Goal: Task Accomplishment & Management: Manage account settings

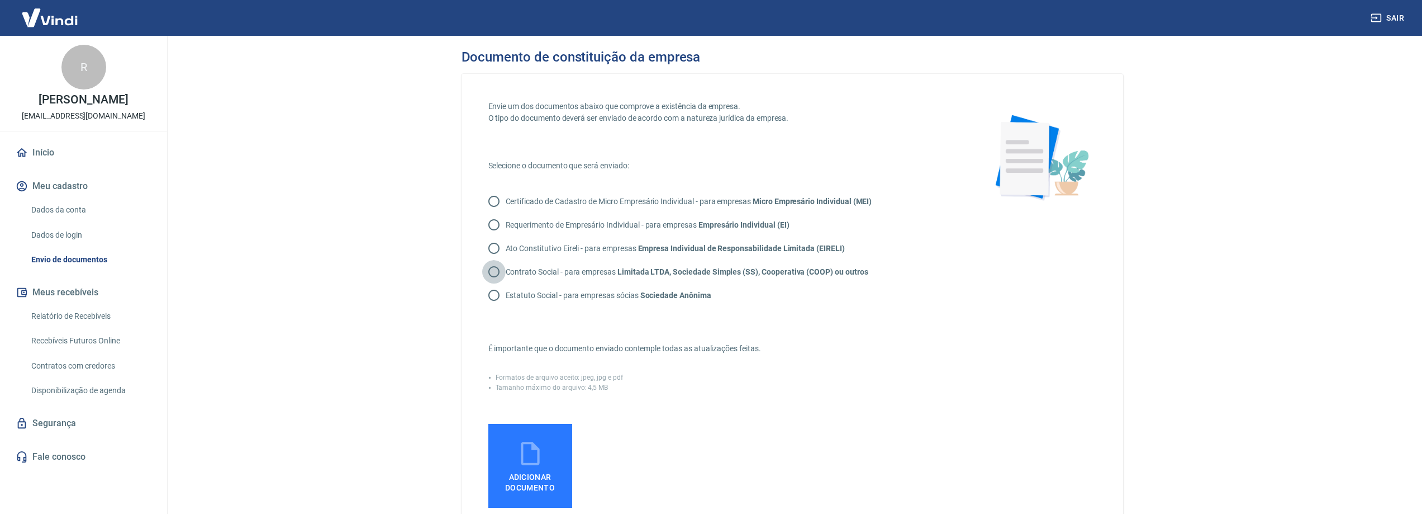
click at [491, 275] on input "Contrato Social - para empresas Limitada LTDA, Sociedade Simples (SS), Cooperat…" at bounding box center [493, 271] width 23 height 23
radio input "true"
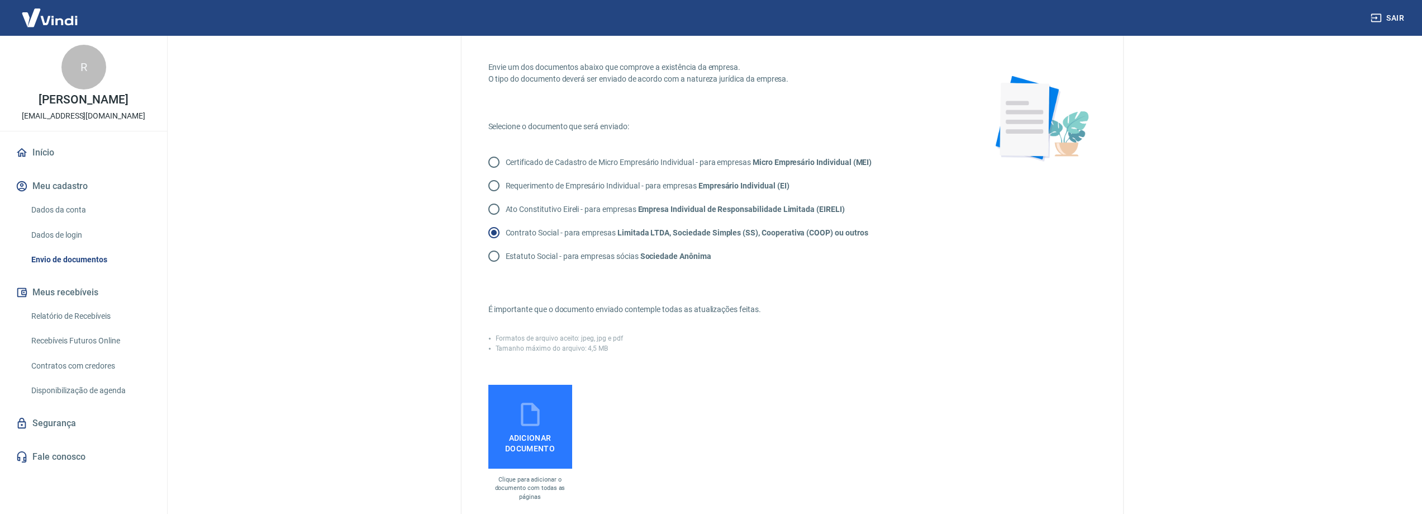
scroll to position [56, 0]
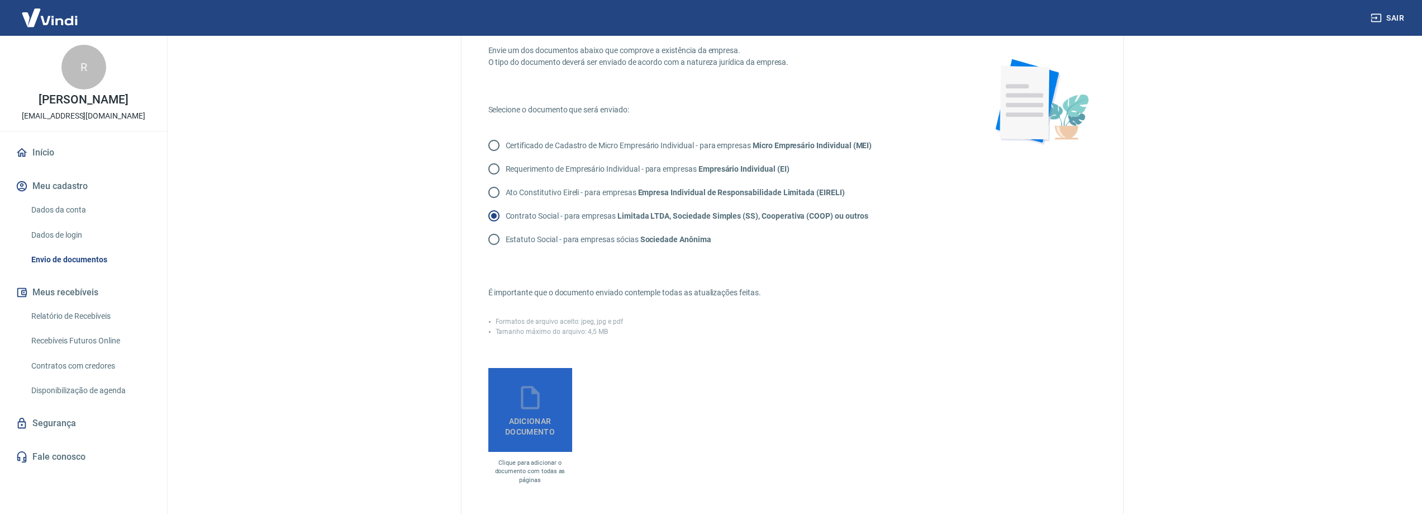
click at [530, 408] on icon at bounding box center [530, 397] width 18 height 23
click at [0, 0] on input "Adicionar documento" at bounding box center [0, 0] width 0 height 0
click at [530, 401] on icon at bounding box center [530, 397] width 28 height 28
click at [0, 0] on input "Adicionar documento" at bounding box center [0, 0] width 0 height 0
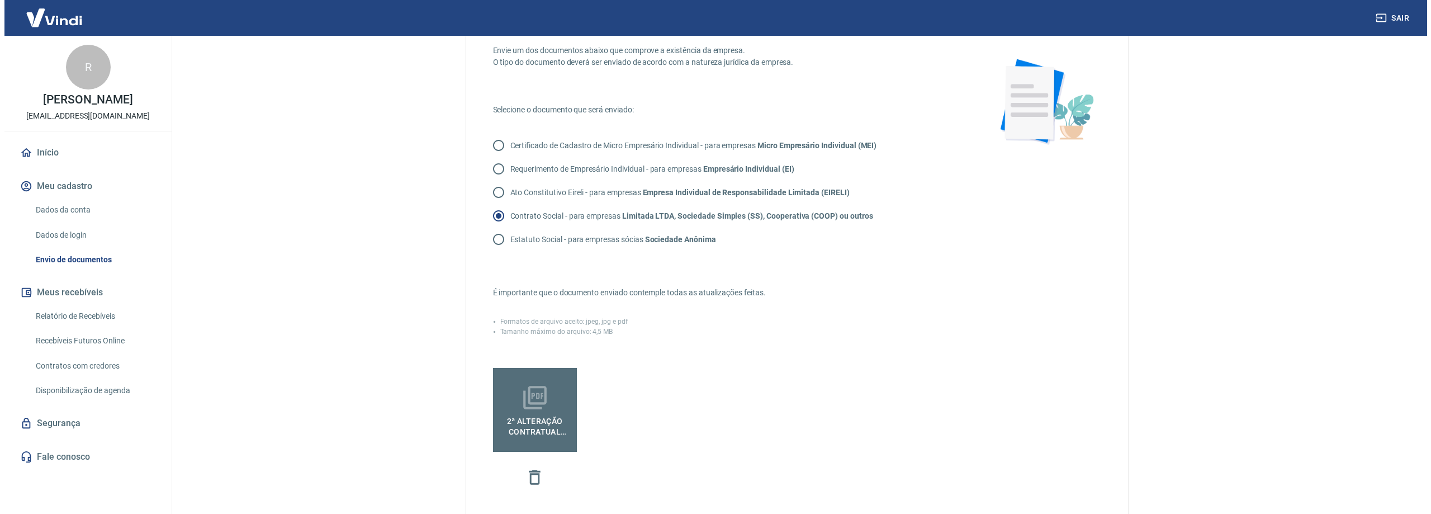
scroll to position [262, 0]
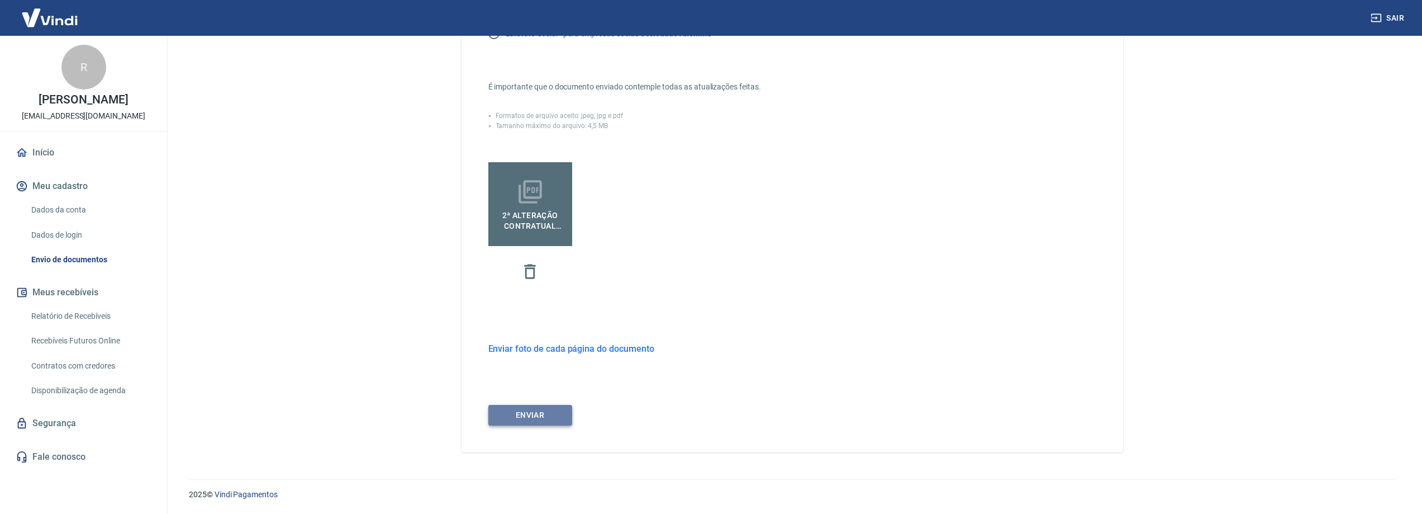
click at [555, 417] on button "ENVIAR" at bounding box center [530, 415] width 84 height 21
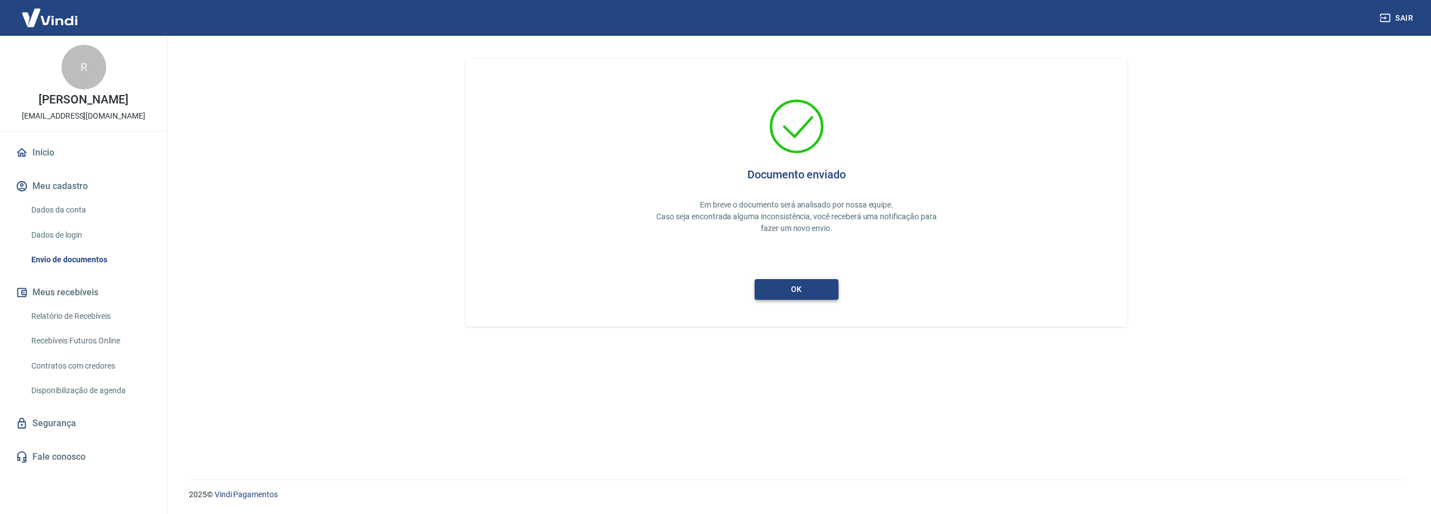
click at [785, 296] on button "ok" at bounding box center [796, 289] width 84 height 21
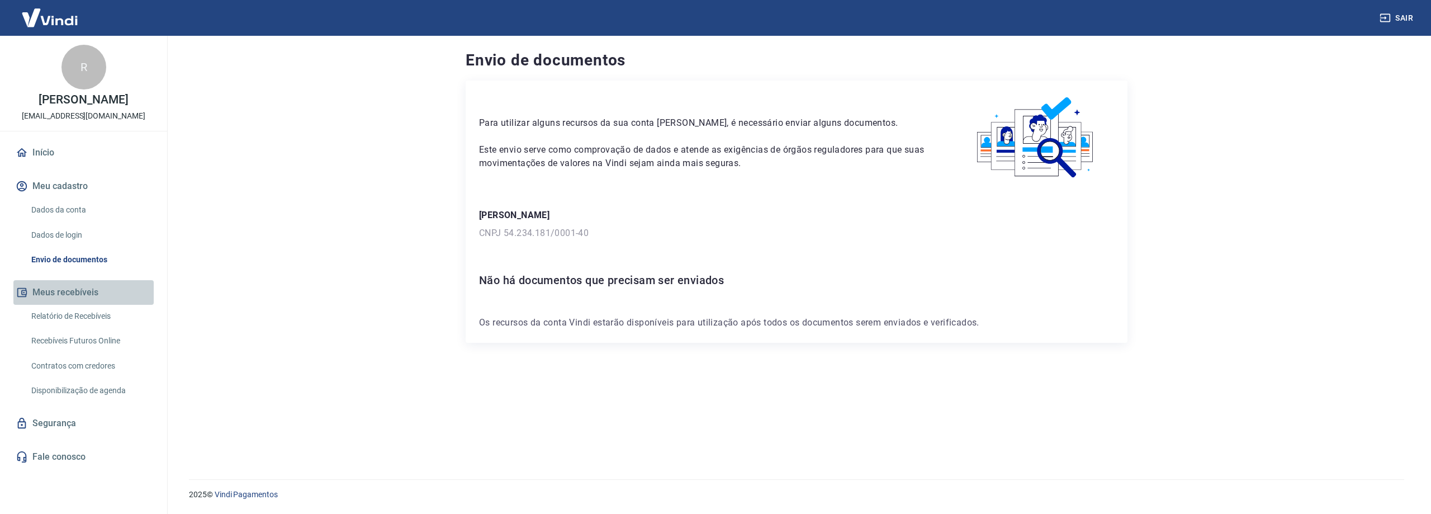
click at [55, 290] on button "Meus recebíveis" at bounding box center [83, 292] width 140 height 25
click at [59, 312] on link "Relatório de Recebíveis" at bounding box center [90, 316] width 127 height 23
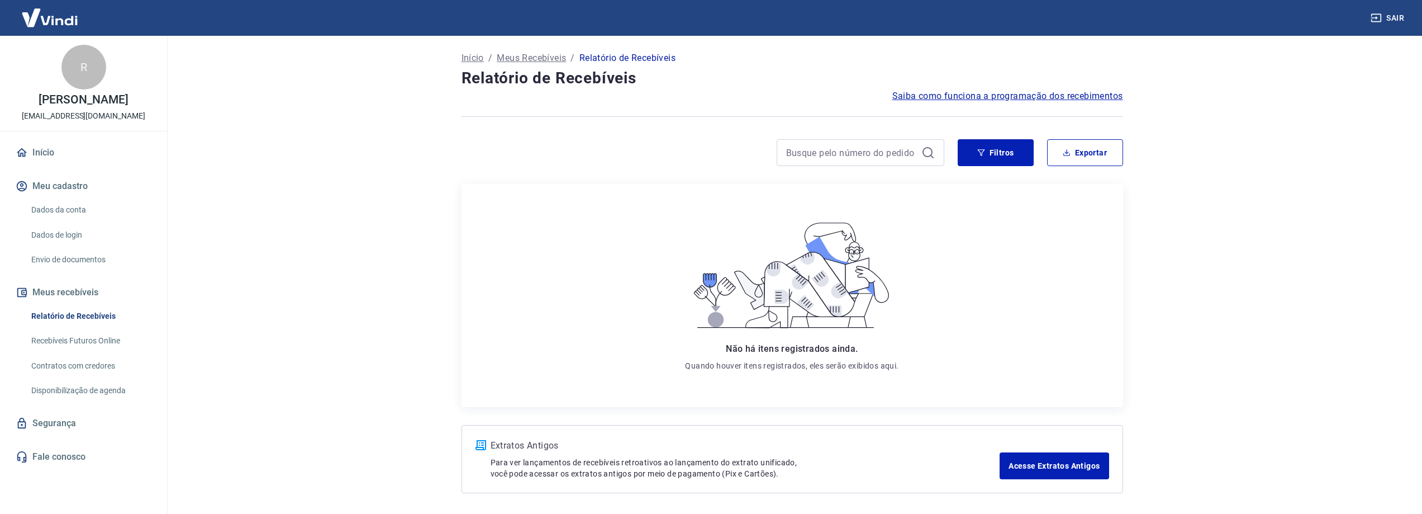
click at [59, 340] on link "Recebíveis Futuros Online" at bounding box center [90, 340] width 127 height 23
click at [471, 58] on p "Início" at bounding box center [473, 57] width 22 height 13
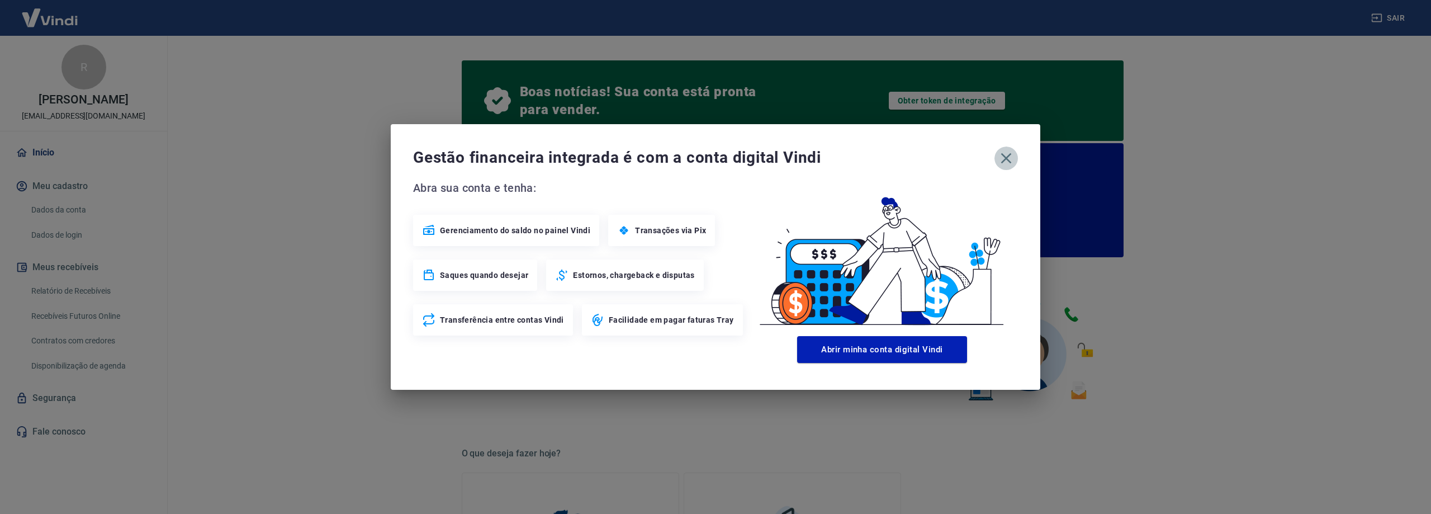
click at [1010, 154] on icon "button" at bounding box center [1006, 158] width 11 height 11
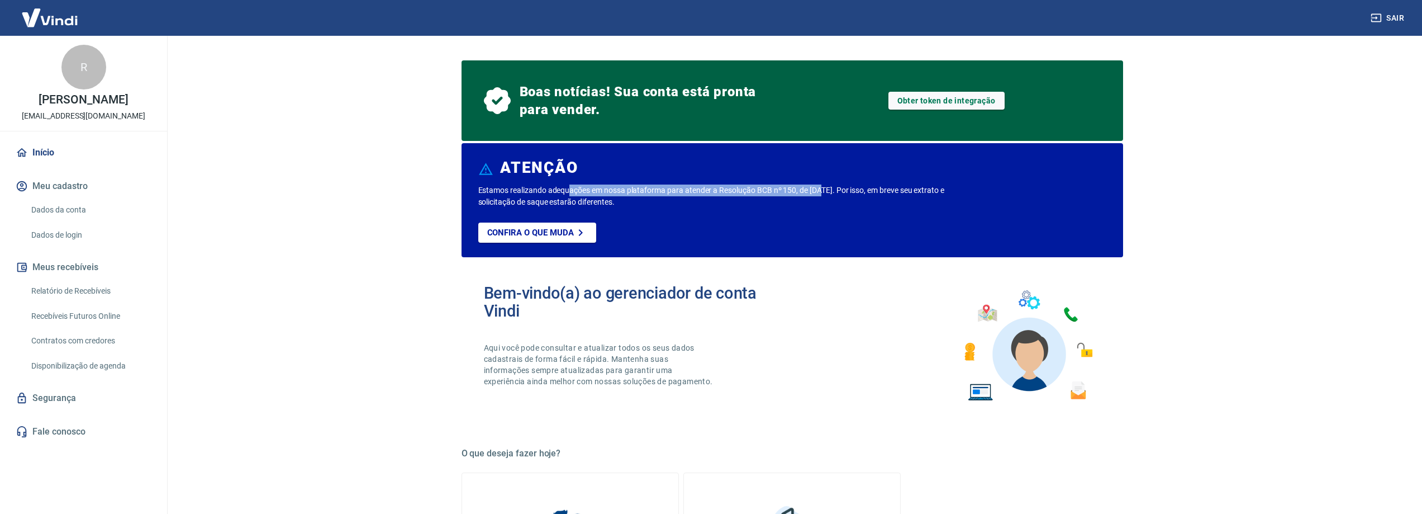
drag, startPoint x: 568, startPoint y: 187, endPoint x: 822, endPoint y: 189, distance: 253.7
click at [822, 189] on p "Estamos realizando adequações em nossa plataforma para atender a Resolução BCB …" at bounding box center [729, 195] width 502 height 23
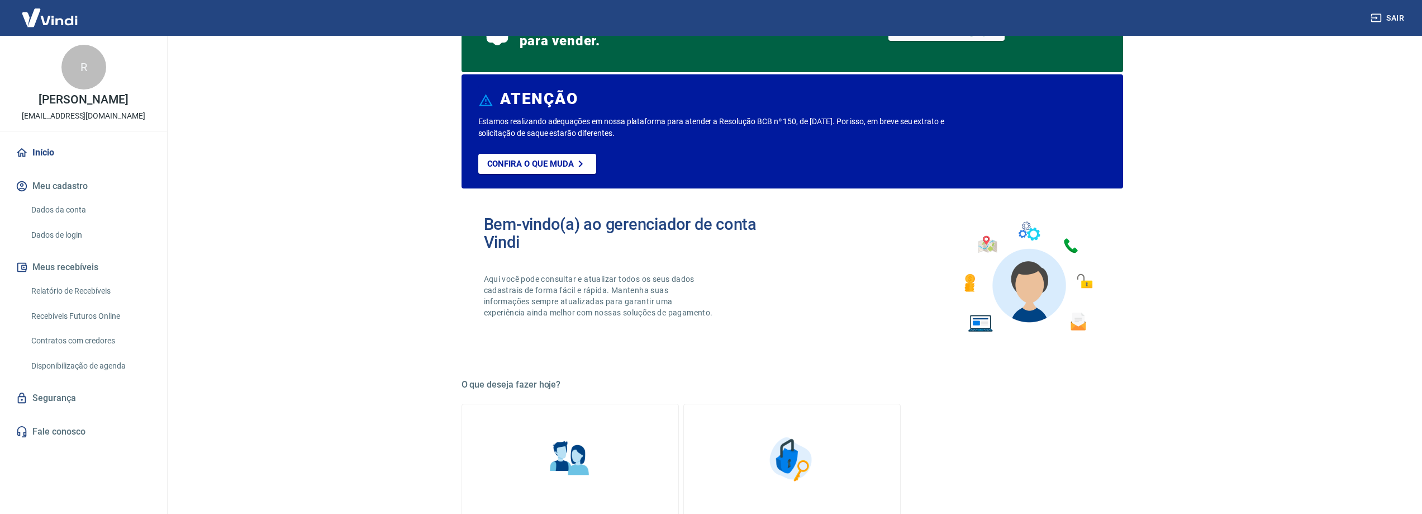
scroll to position [279, 0]
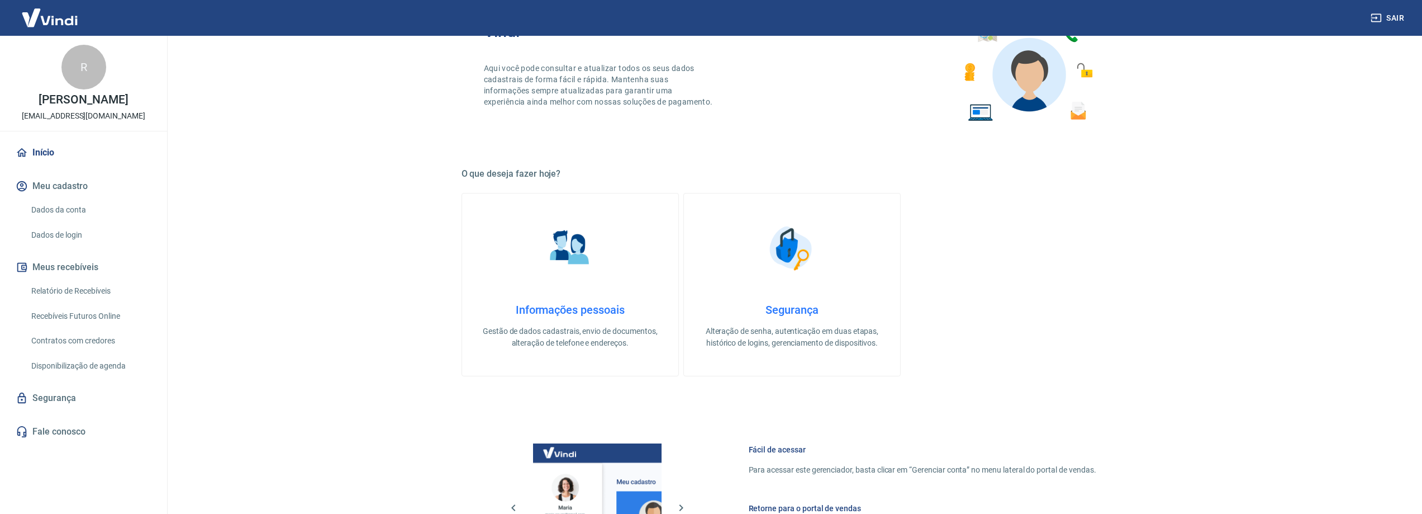
click at [564, 321] on div "Informações pessoais Gestão de dados cadastrais, envio de documentos, alteração…" at bounding box center [570, 326] width 180 height 46
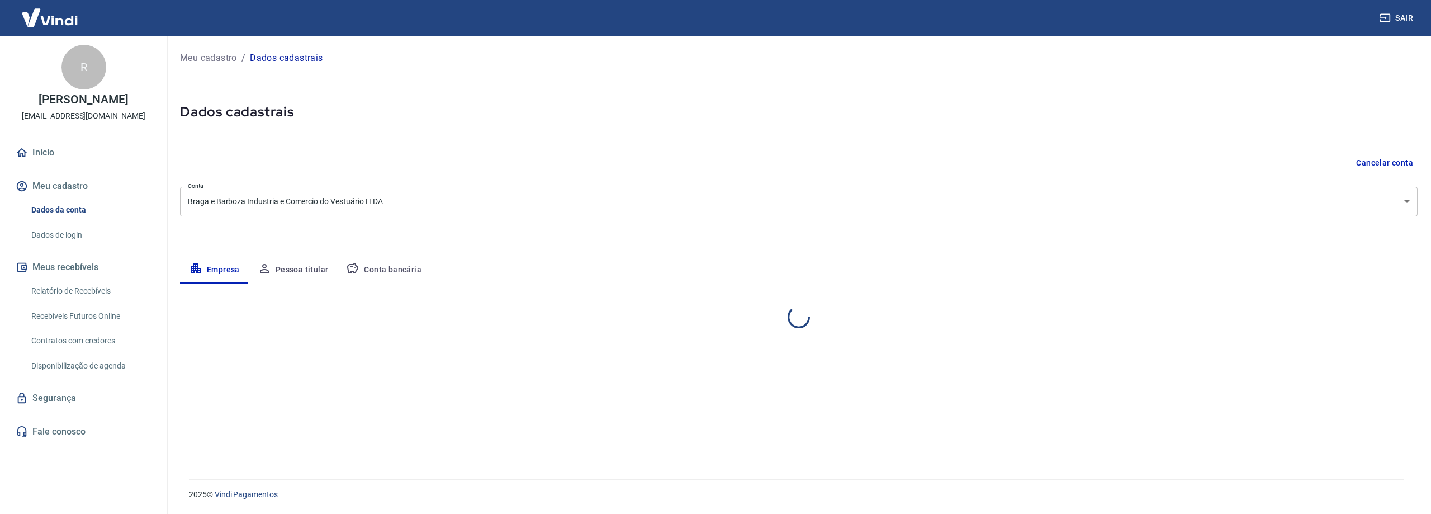
select select "RJ"
select select "business"
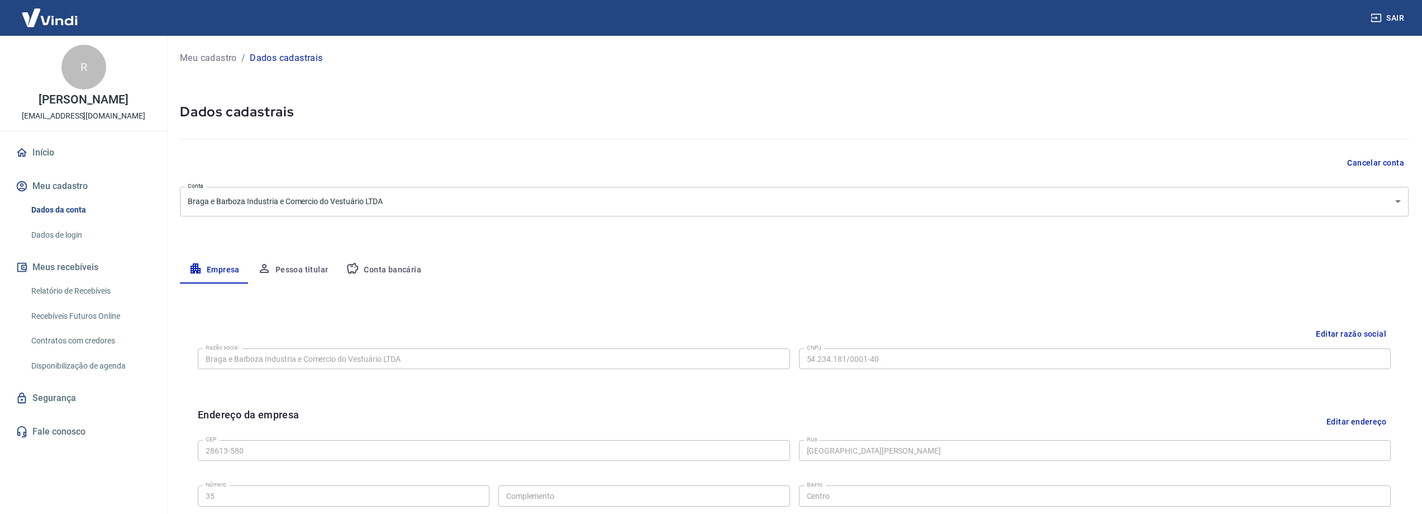
click at [197, 57] on p "Meu cadastro" at bounding box center [208, 57] width 57 height 13
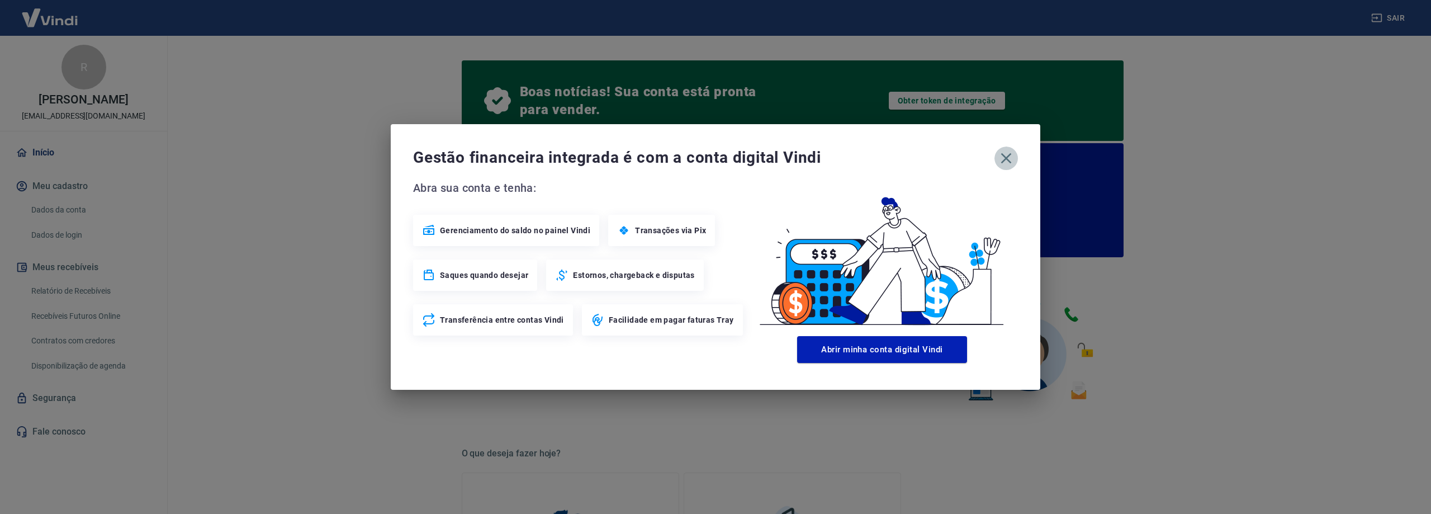
click at [1004, 156] on icon "button" at bounding box center [1006, 158] width 11 height 11
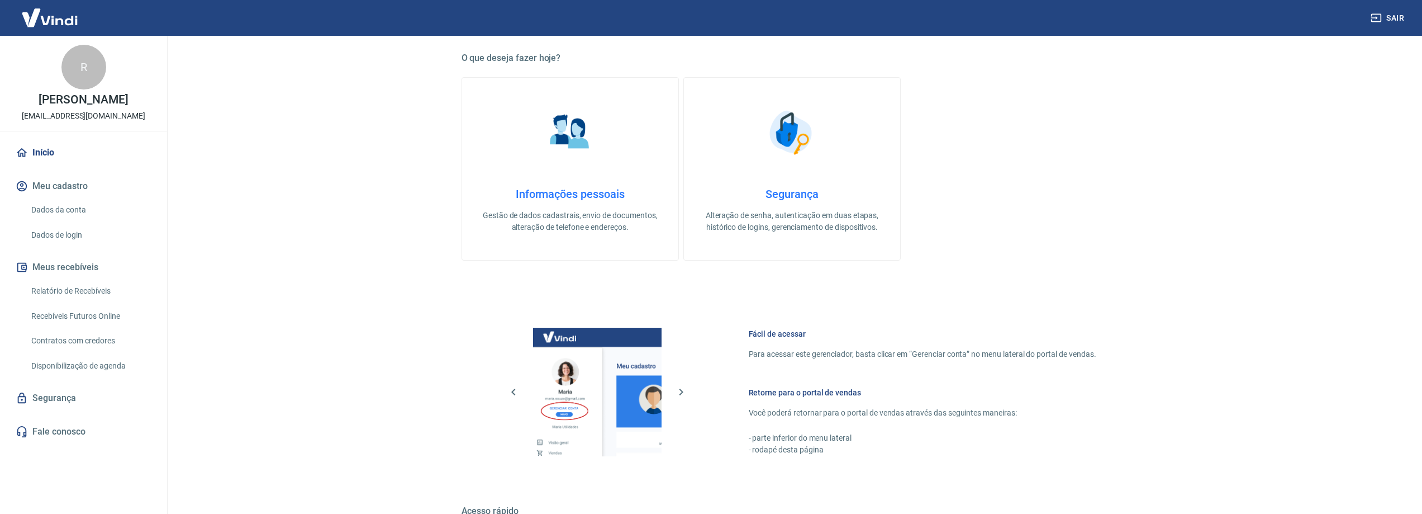
scroll to position [556, 0]
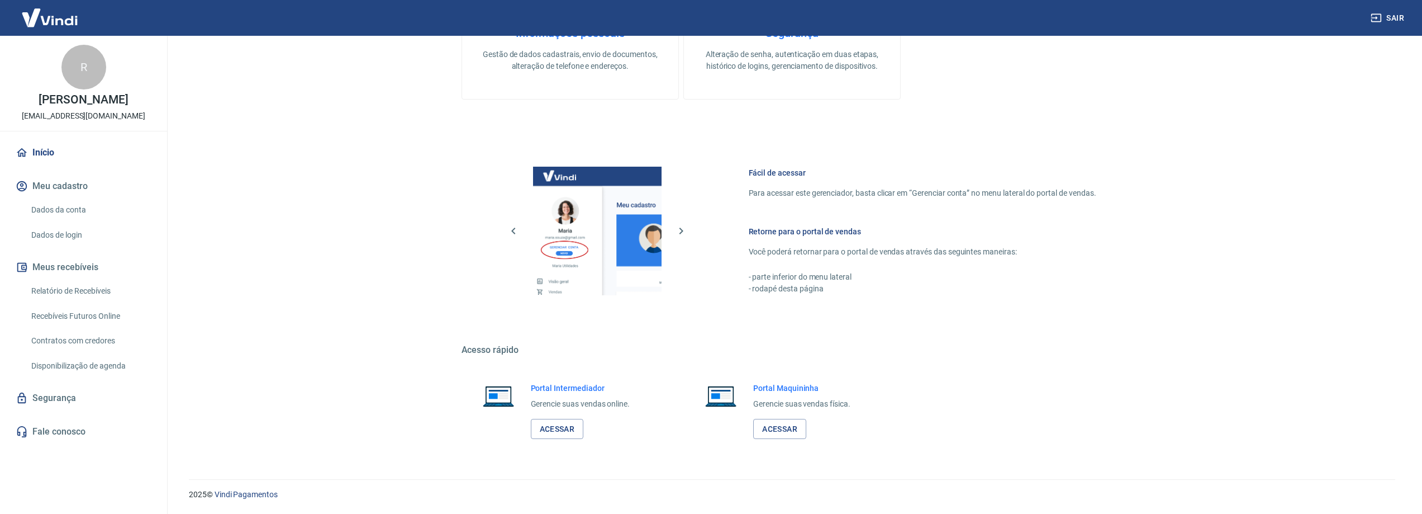
click at [60, 210] on link "Dados da conta" at bounding box center [90, 209] width 127 height 23
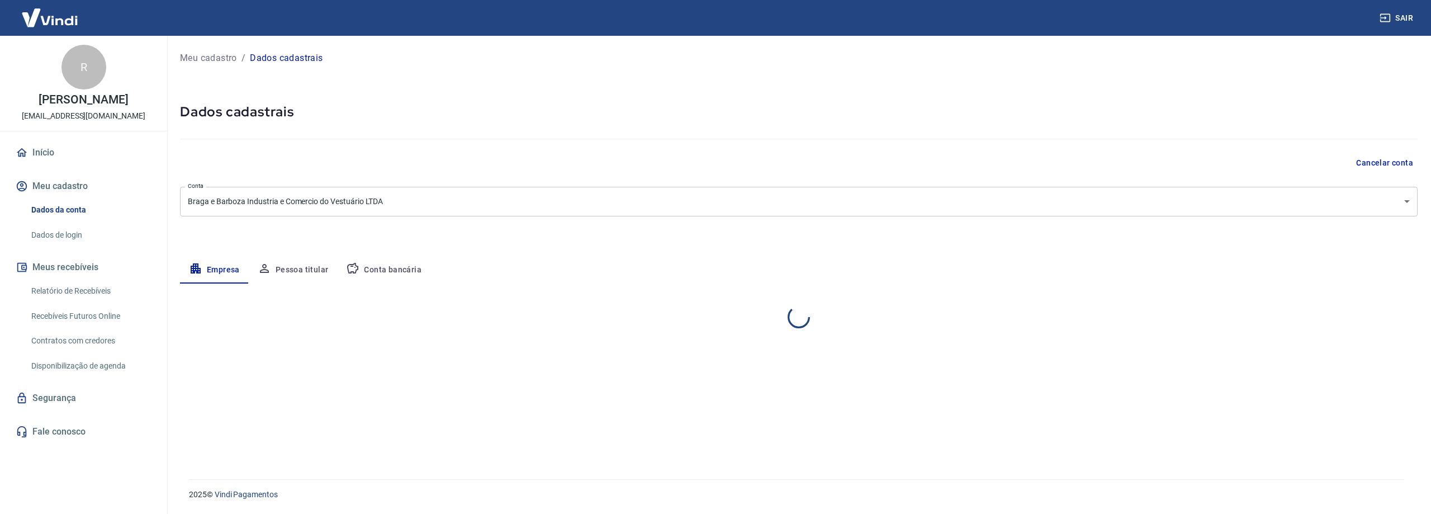
select select "RJ"
select select "business"
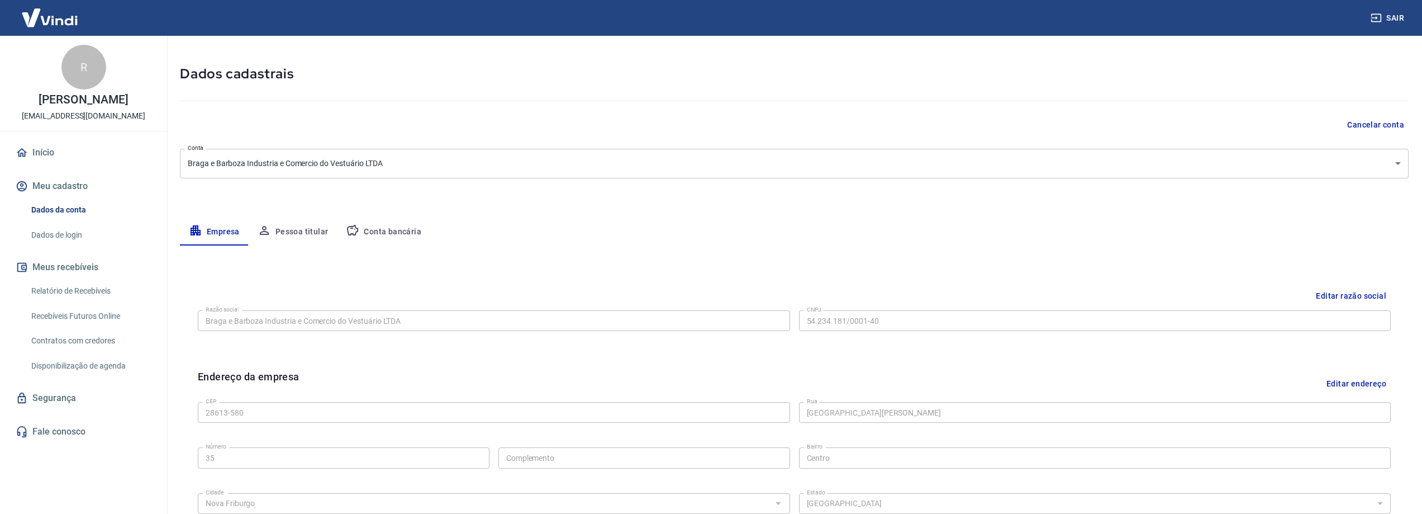
scroll to position [56, 0]
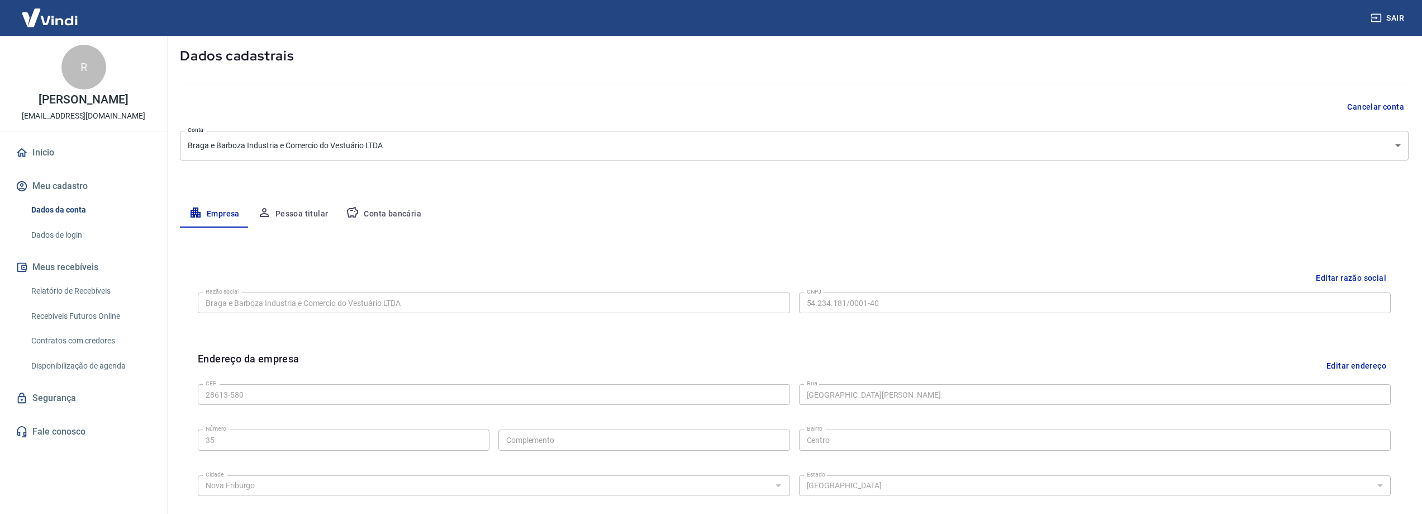
click at [61, 235] on link "Dados de login" at bounding box center [90, 235] width 127 height 23
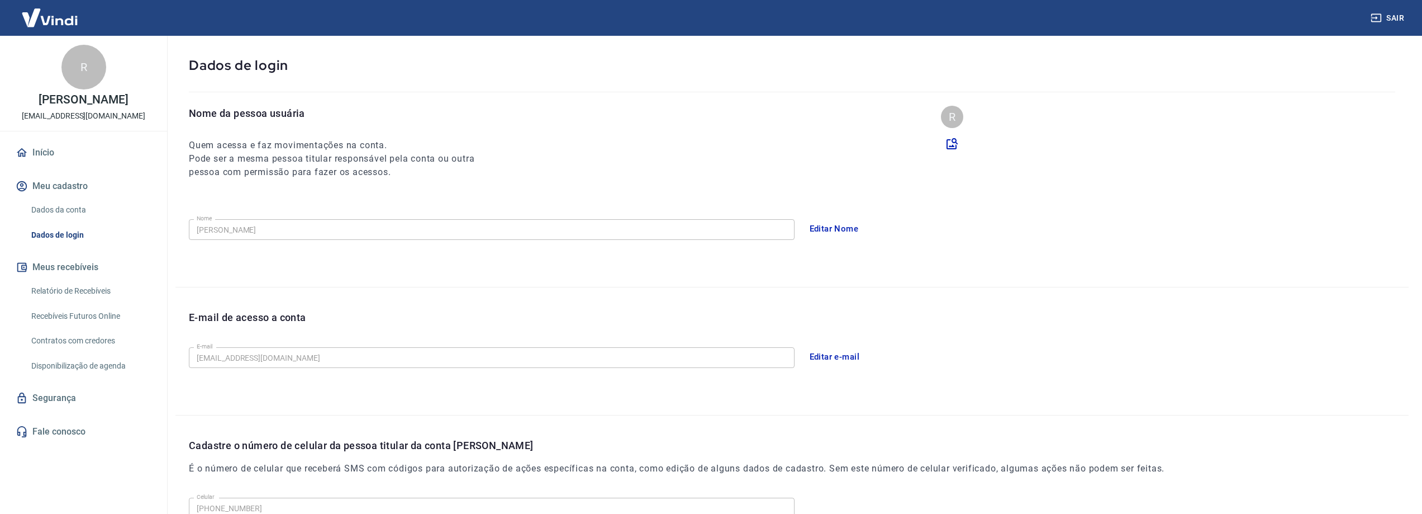
scroll to position [21, 0]
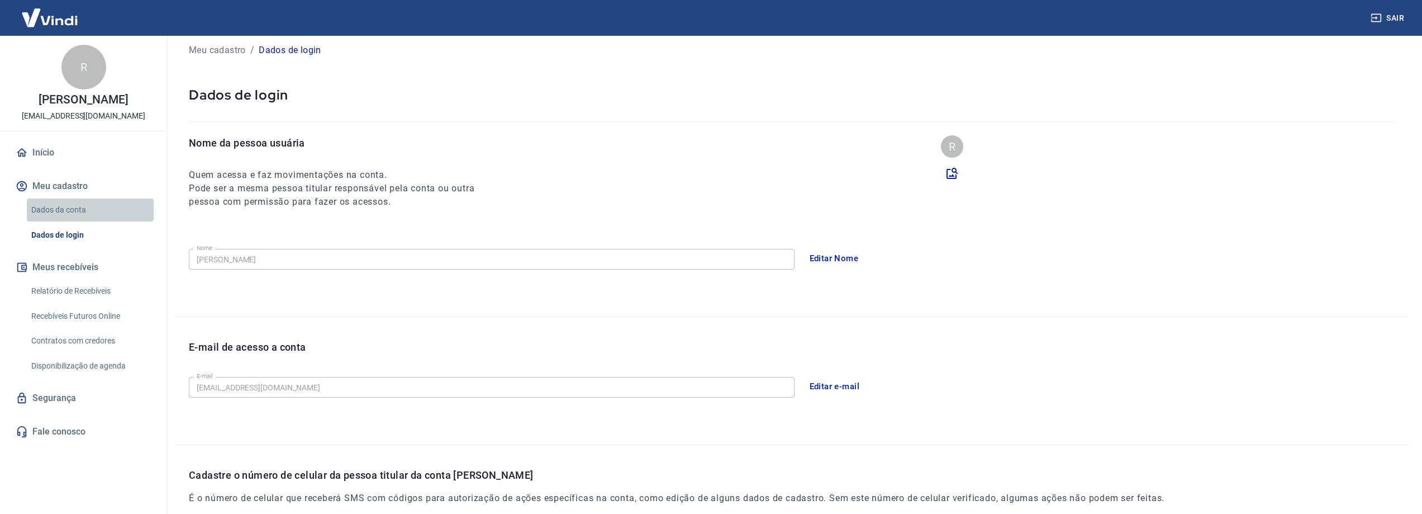
click at [83, 213] on link "Dados da conta" at bounding box center [90, 209] width 127 height 23
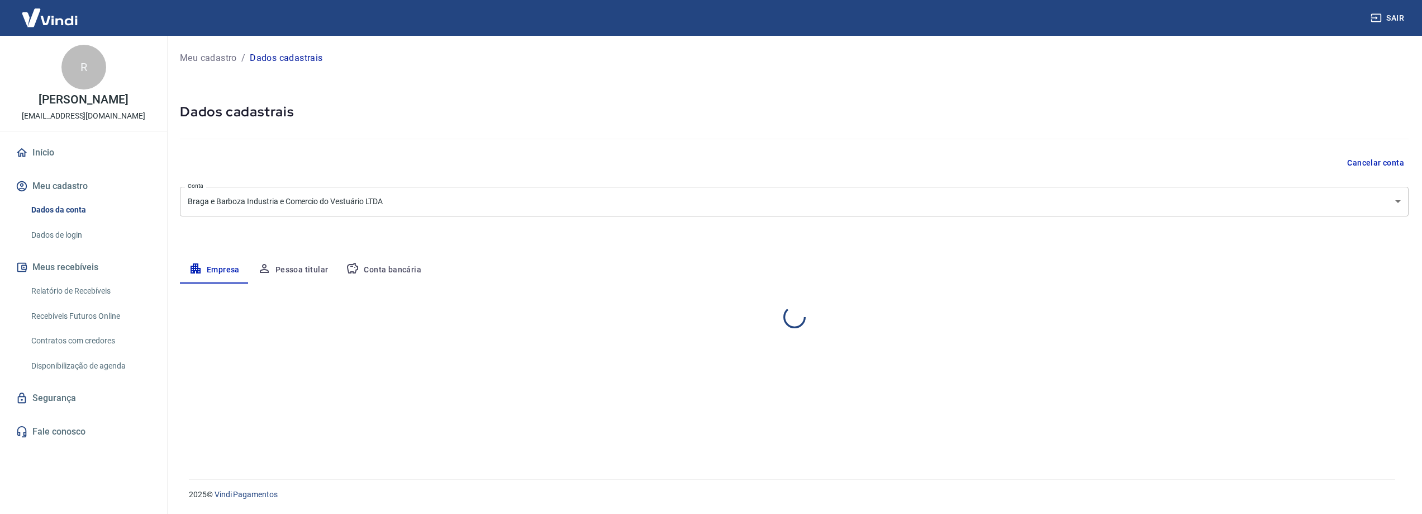
select select "RJ"
select select "business"
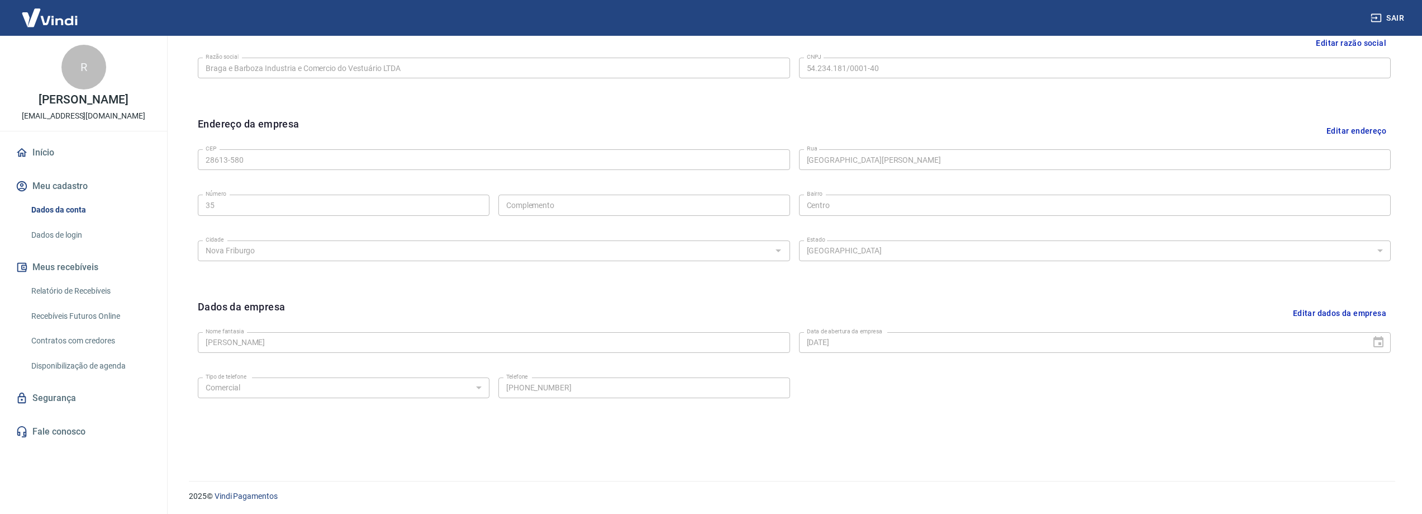
scroll to position [292, 0]
click at [76, 191] on button "Meu cadastro" at bounding box center [83, 186] width 140 height 25
click at [57, 156] on link "Início" at bounding box center [83, 152] width 140 height 25
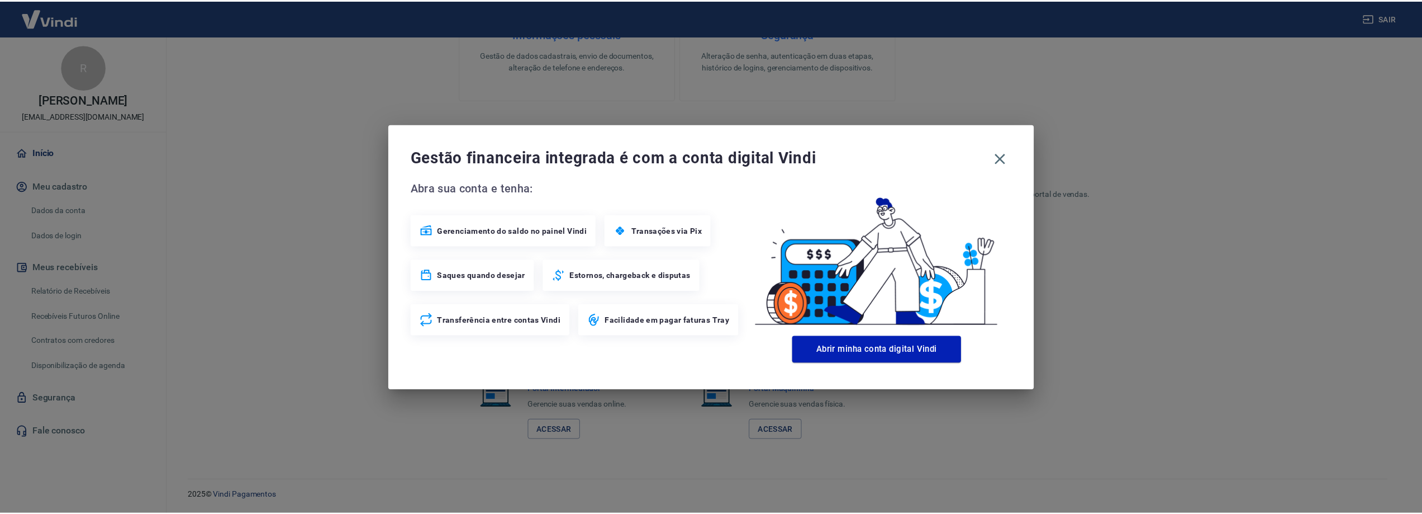
scroll to position [556, 0]
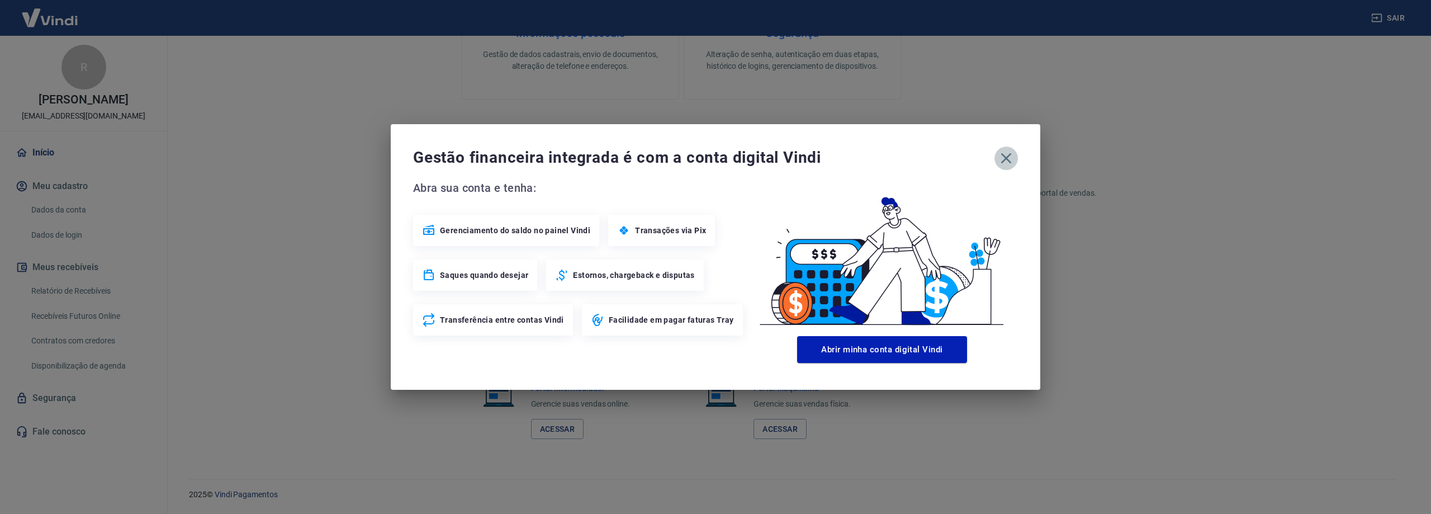
click at [1004, 160] on icon "button" at bounding box center [1006, 158] width 11 height 11
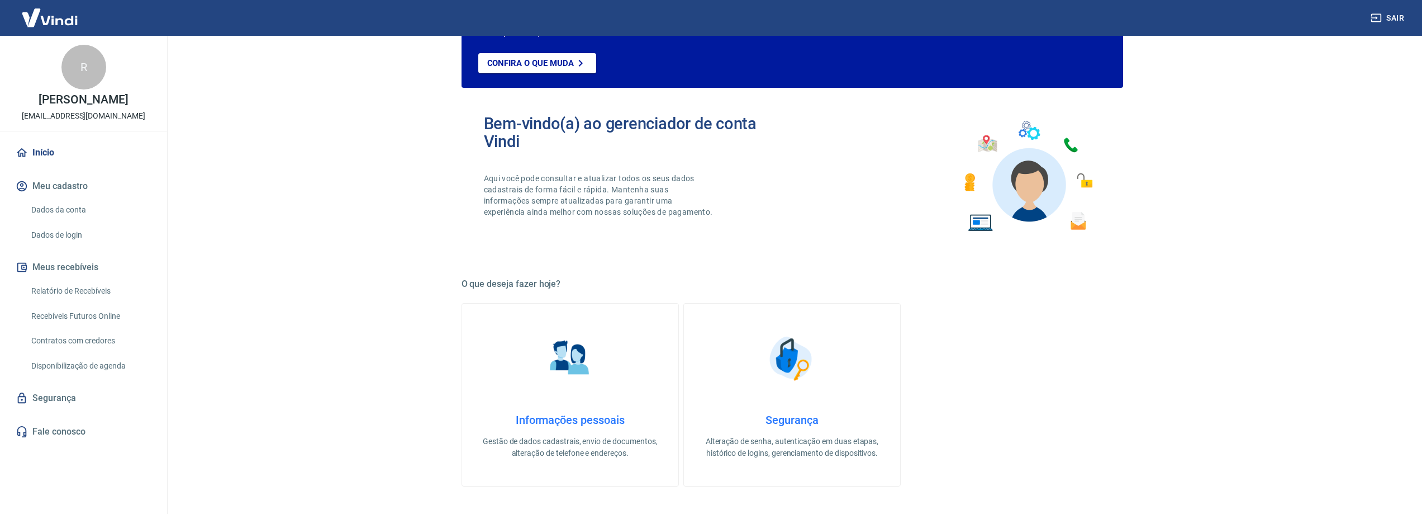
scroll to position [0, 0]
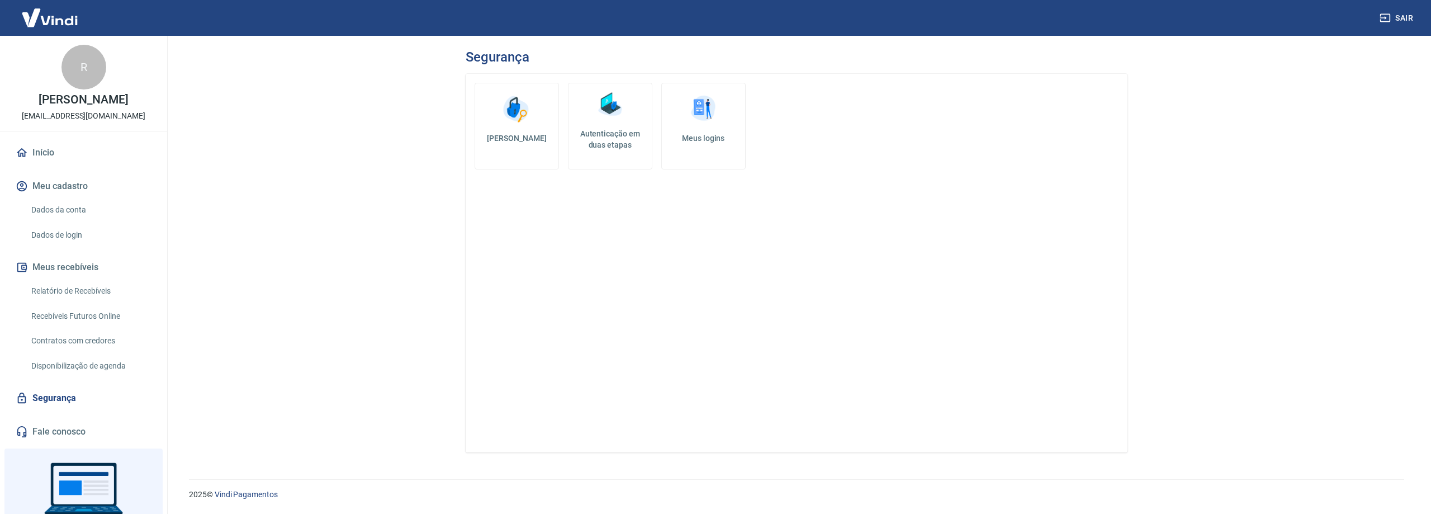
click at [69, 133] on div "R Raul Braga Marra raulbraga@cropsforyou.com.br Início Meu cadastro Dados da co…" at bounding box center [83, 240] width 167 height 408
click at [64, 151] on link "Início" at bounding box center [83, 152] width 140 height 25
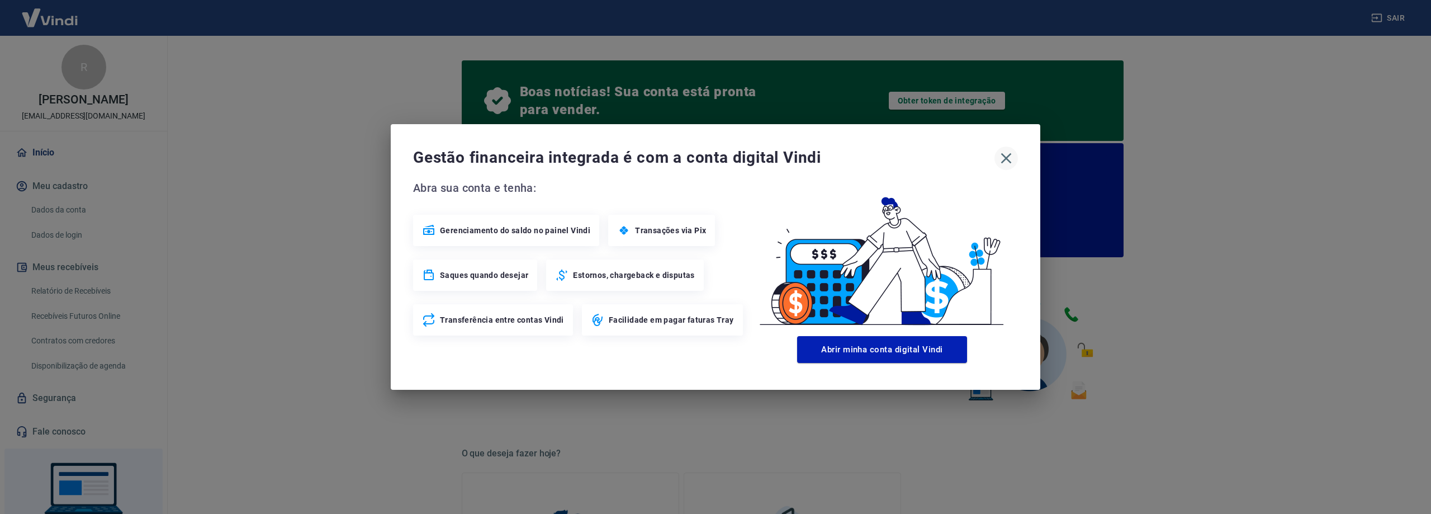
click at [1003, 154] on icon "button" at bounding box center [1006, 158] width 11 height 11
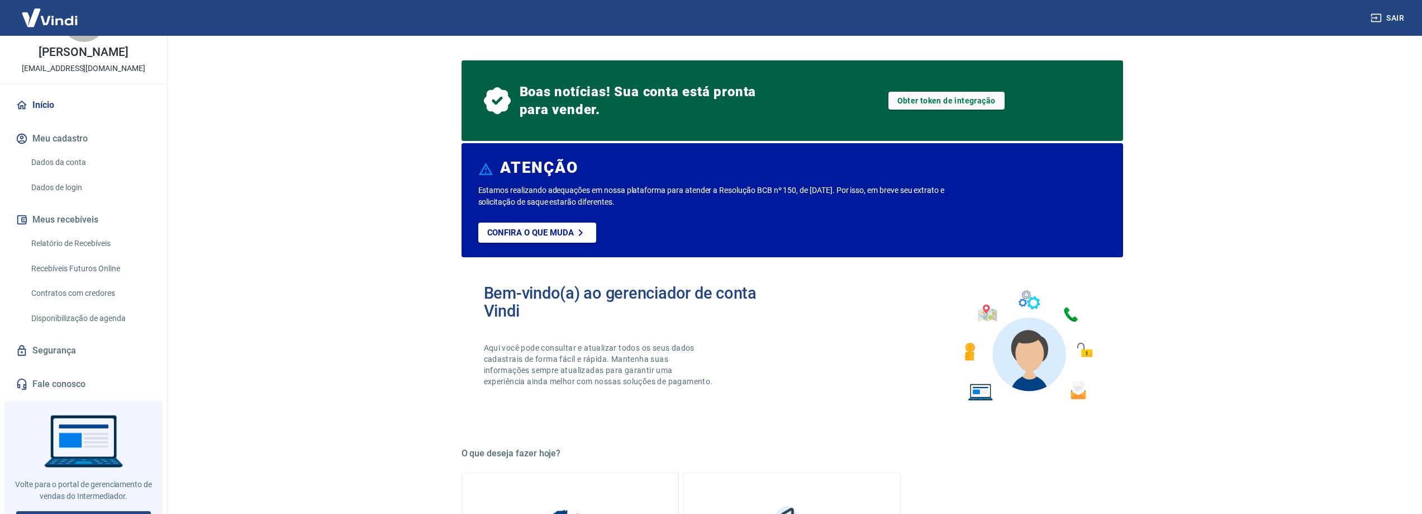
scroll to position [56, 0]
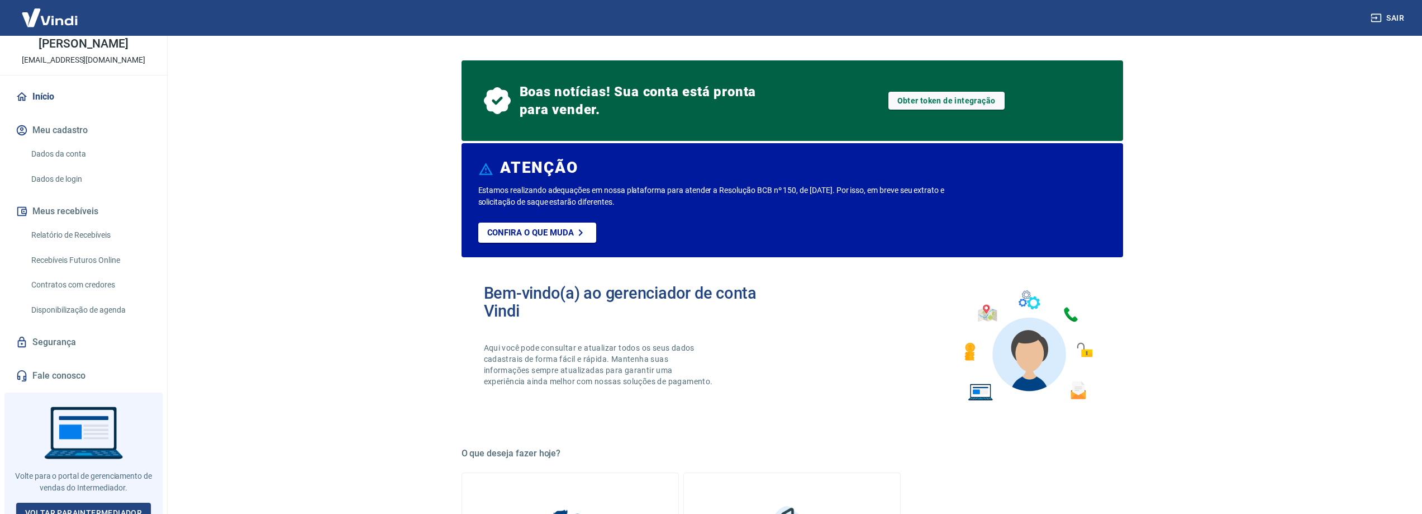
click at [39, 92] on link "Início" at bounding box center [83, 96] width 140 height 25
click at [45, 96] on link "Início" at bounding box center [83, 96] width 140 height 25
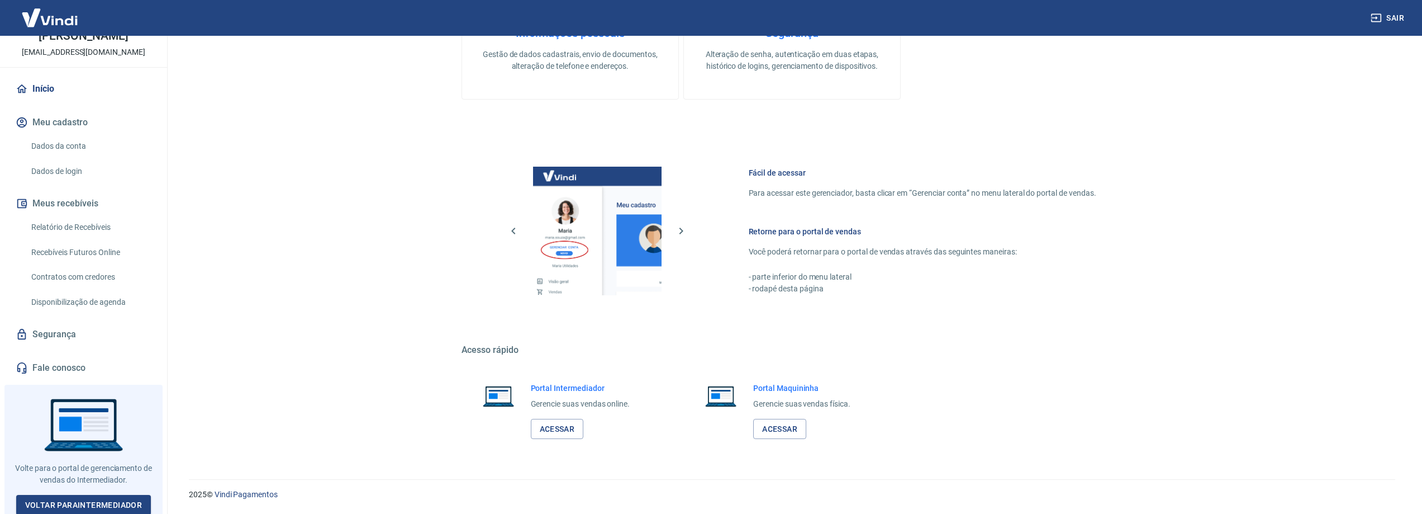
scroll to position [65, 0]
click at [94, 497] on link "Voltar para Intermediador" at bounding box center [83, 503] width 135 height 21
